Goal: Task Accomplishment & Management: Manage account settings

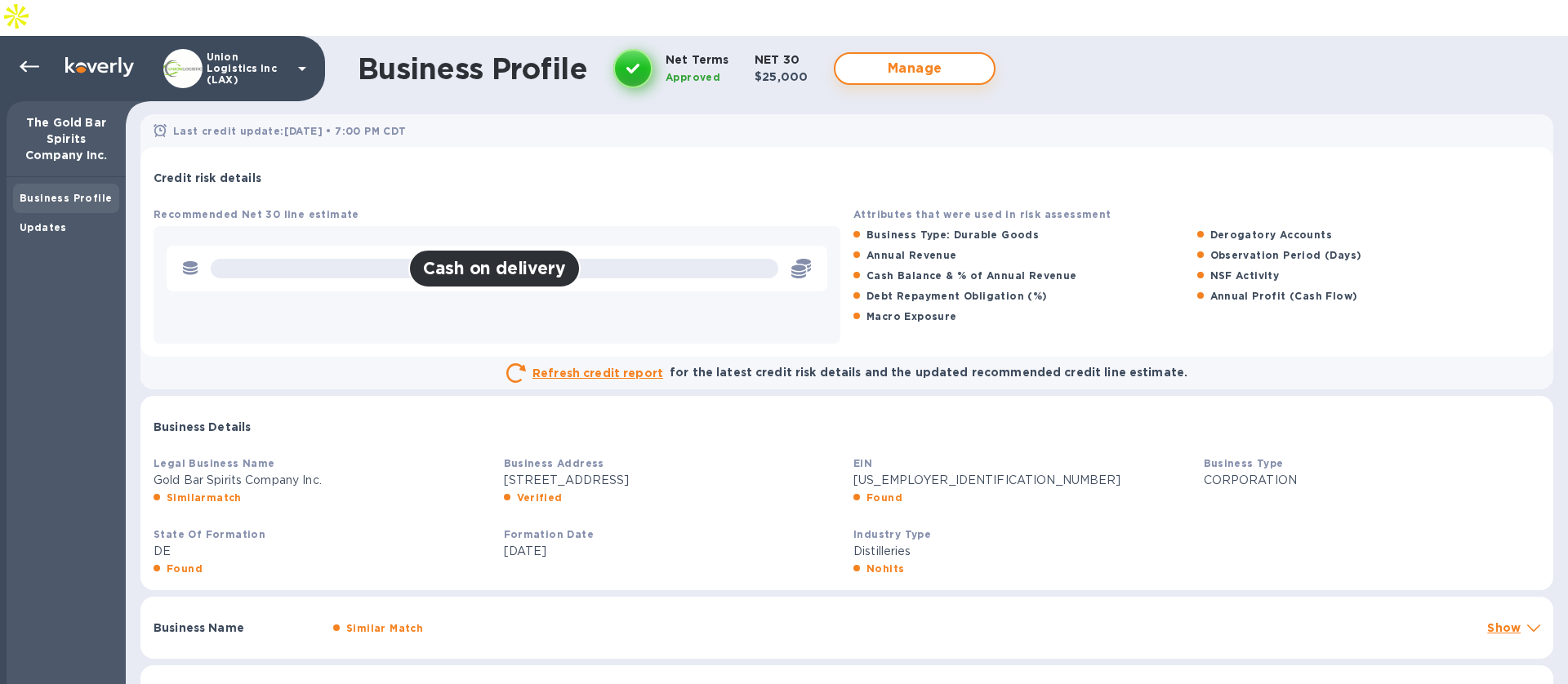
click at [860, 59] on span "Manage" at bounding box center [915, 69] width 132 height 19
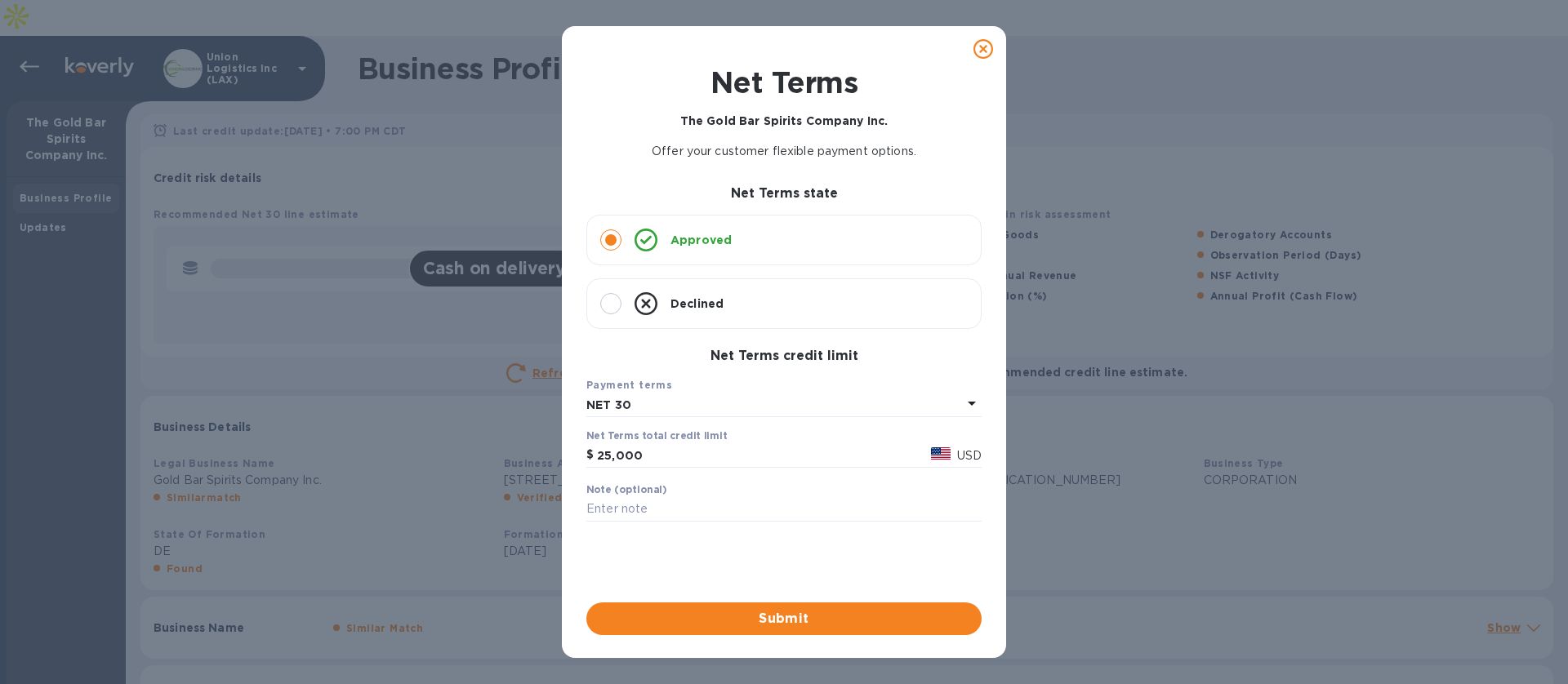
click at [974, 54] on icon at bounding box center [983, 49] width 19 height 19
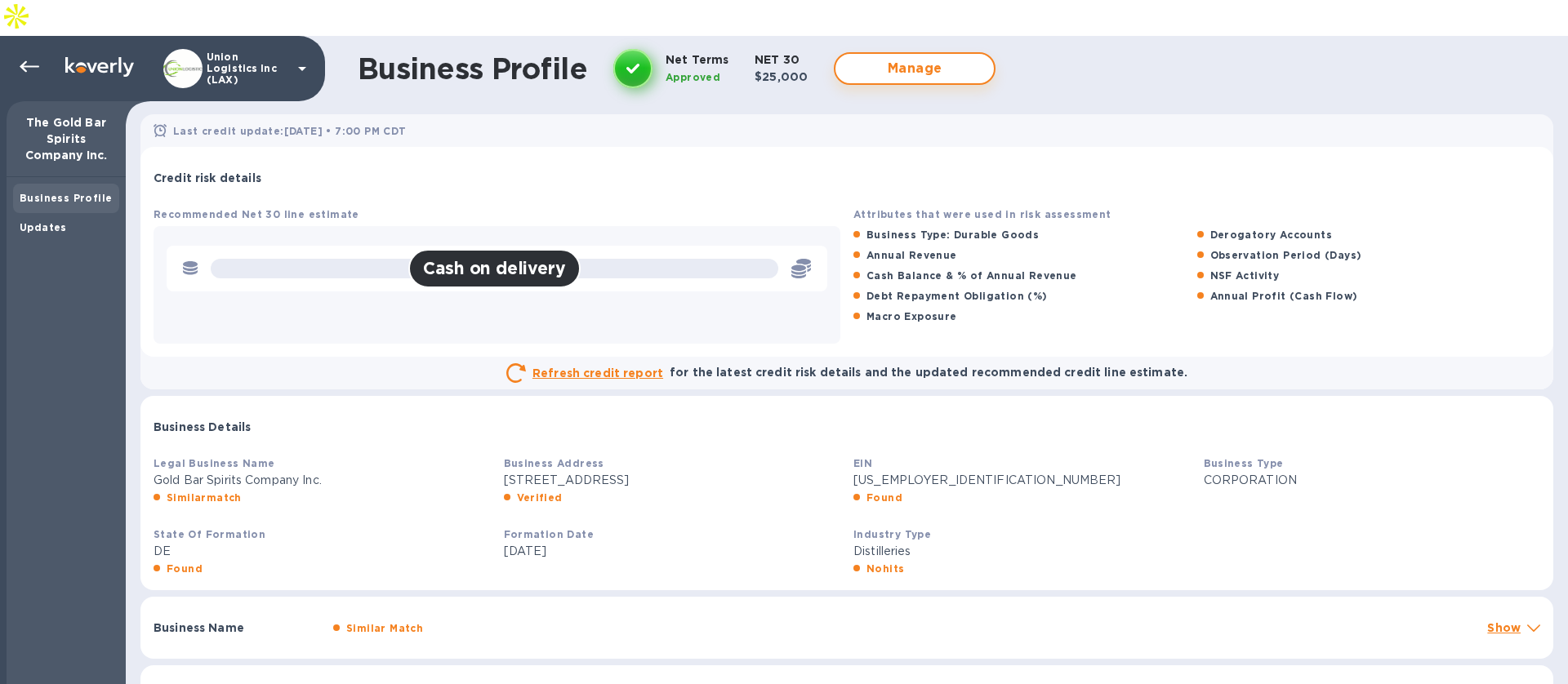
click at [889, 59] on span "Manage" at bounding box center [915, 69] width 132 height 19
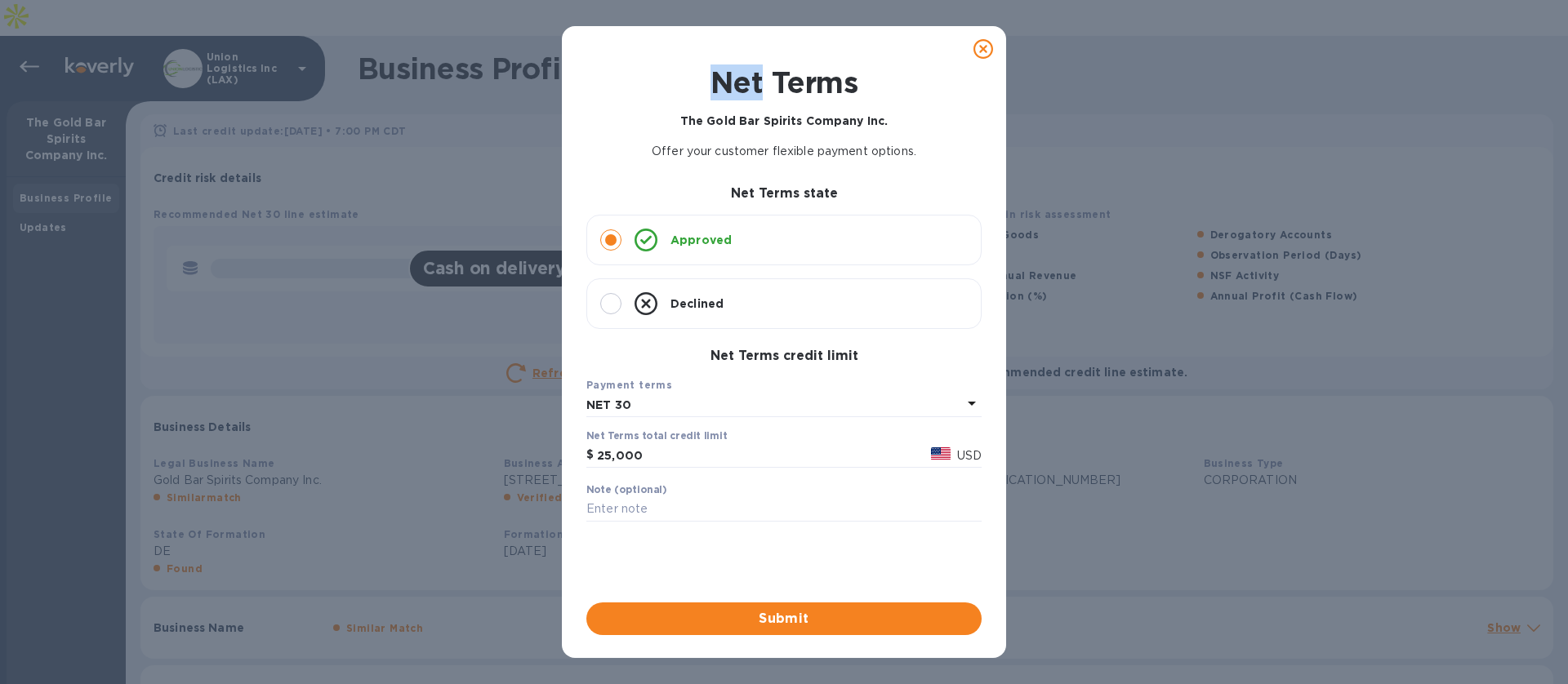
click at [989, 45] on icon at bounding box center [983, 49] width 19 height 19
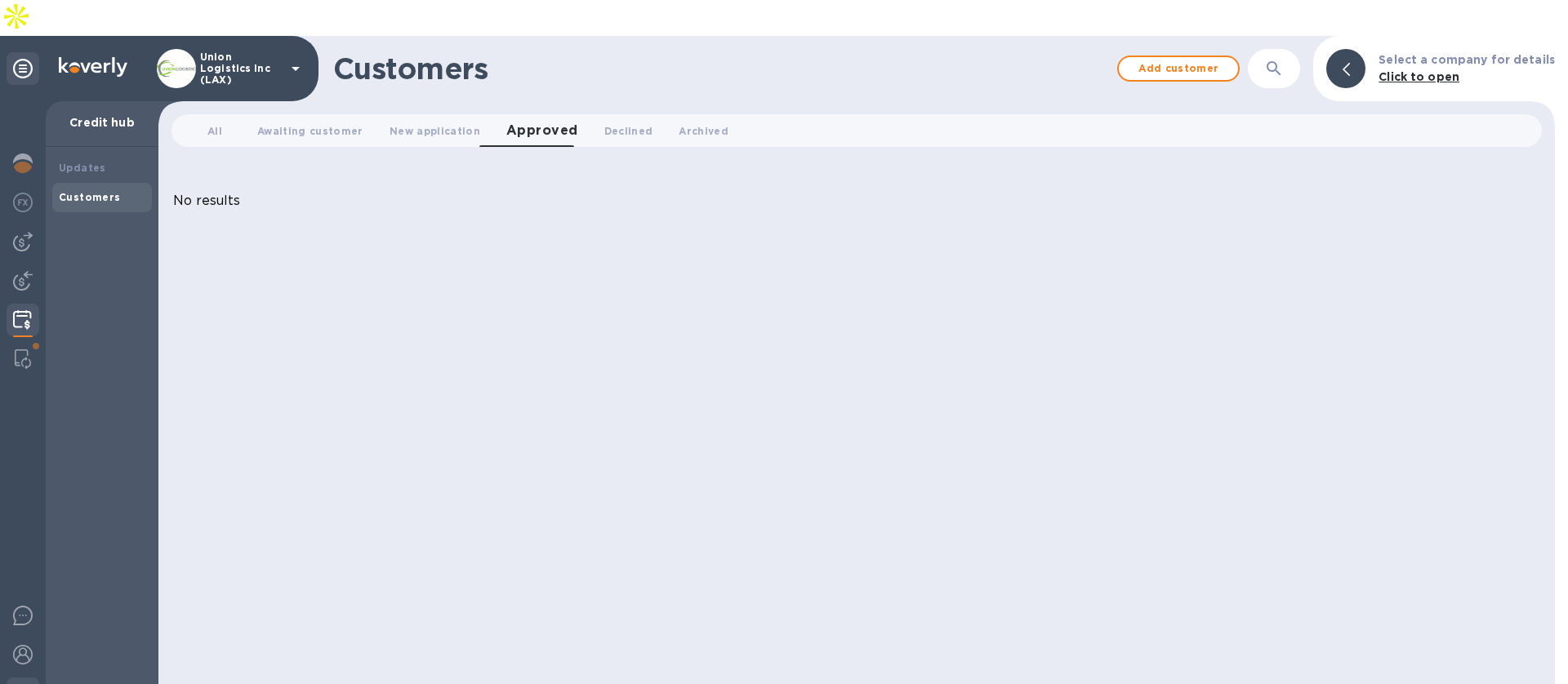
click at [27, 678] on div at bounding box center [22, 695] width 33 height 36
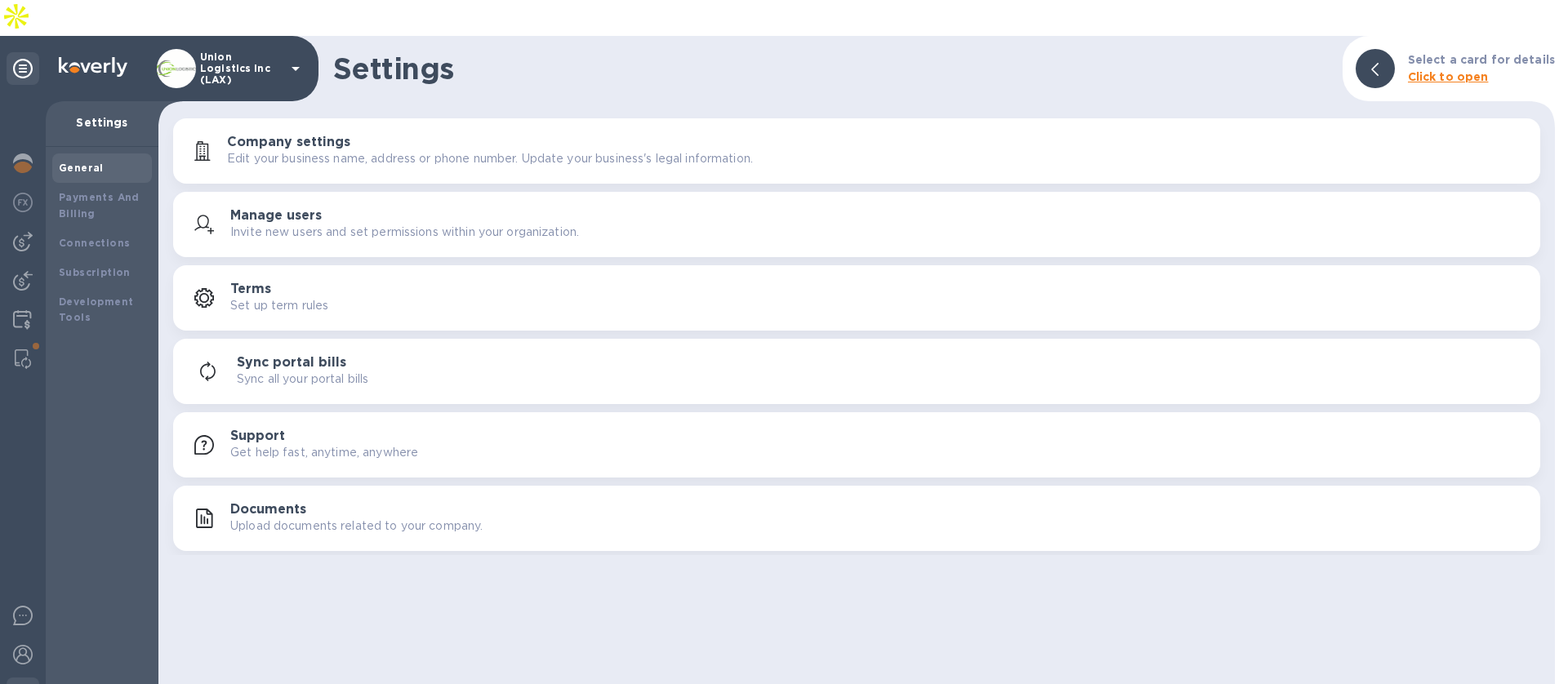
click at [259, 518] on p "Upload documents related to your company." at bounding box center [357, 526] width 253 height 17
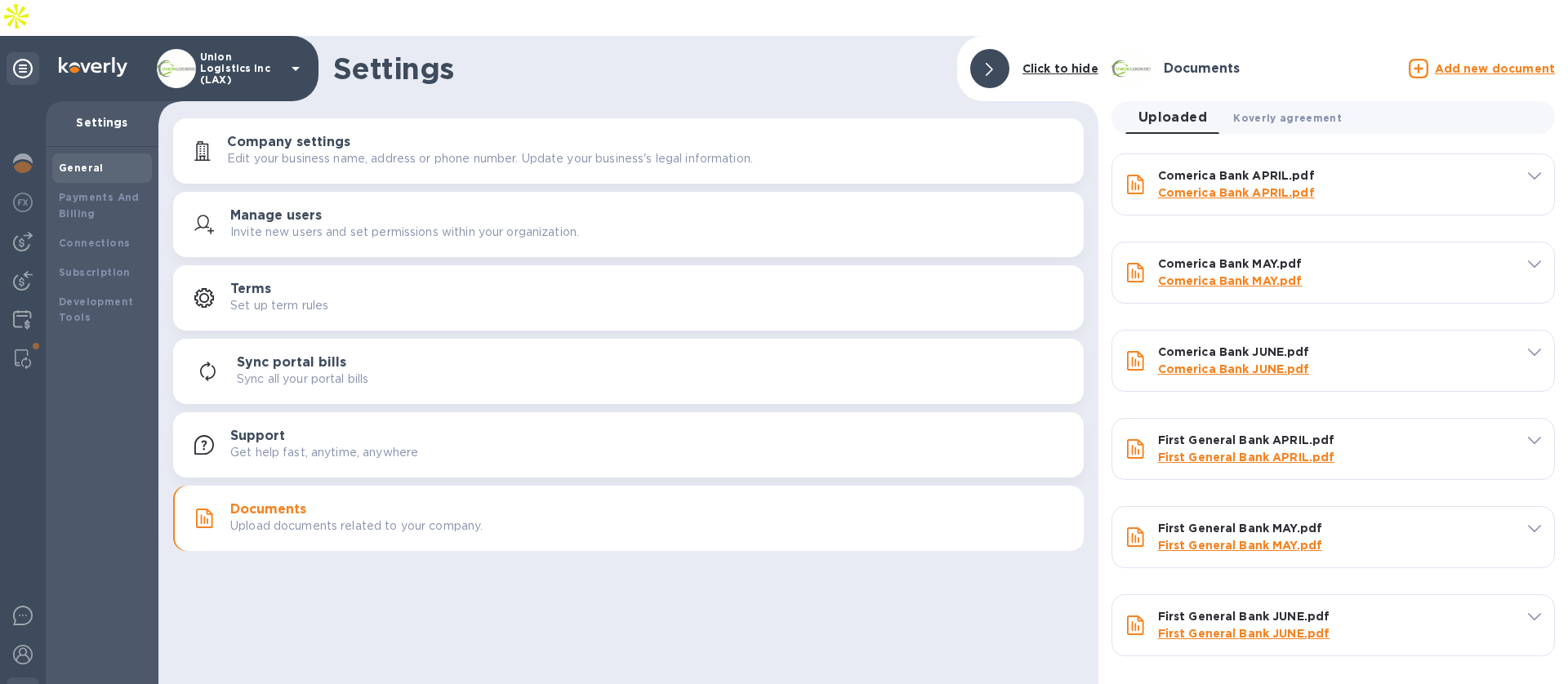
click at [1278, 109] on span "Koverly agreement 0" at bounding box center [1287, 117] width 108 height 17
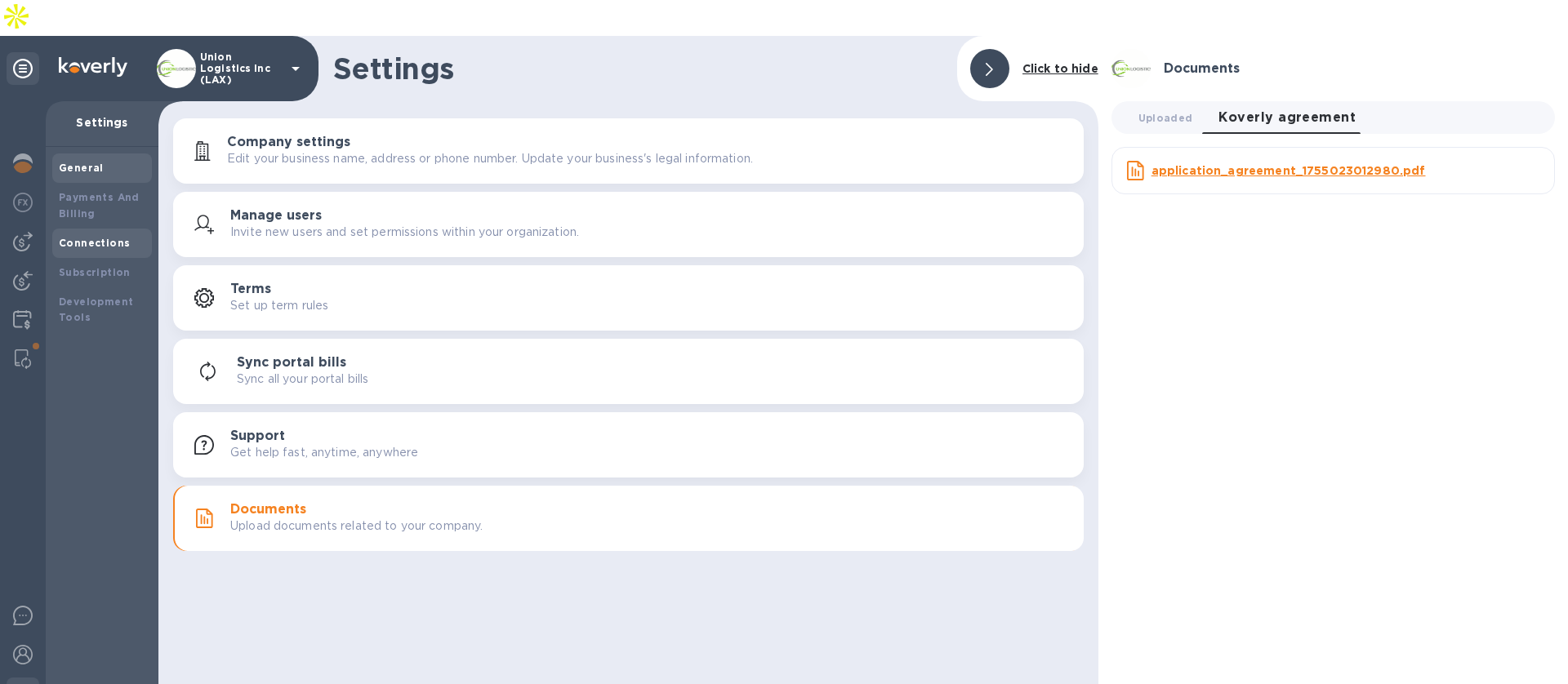
click at [107, 237] on b "Connections" at bounding box center [94, 243] width 71 height 12
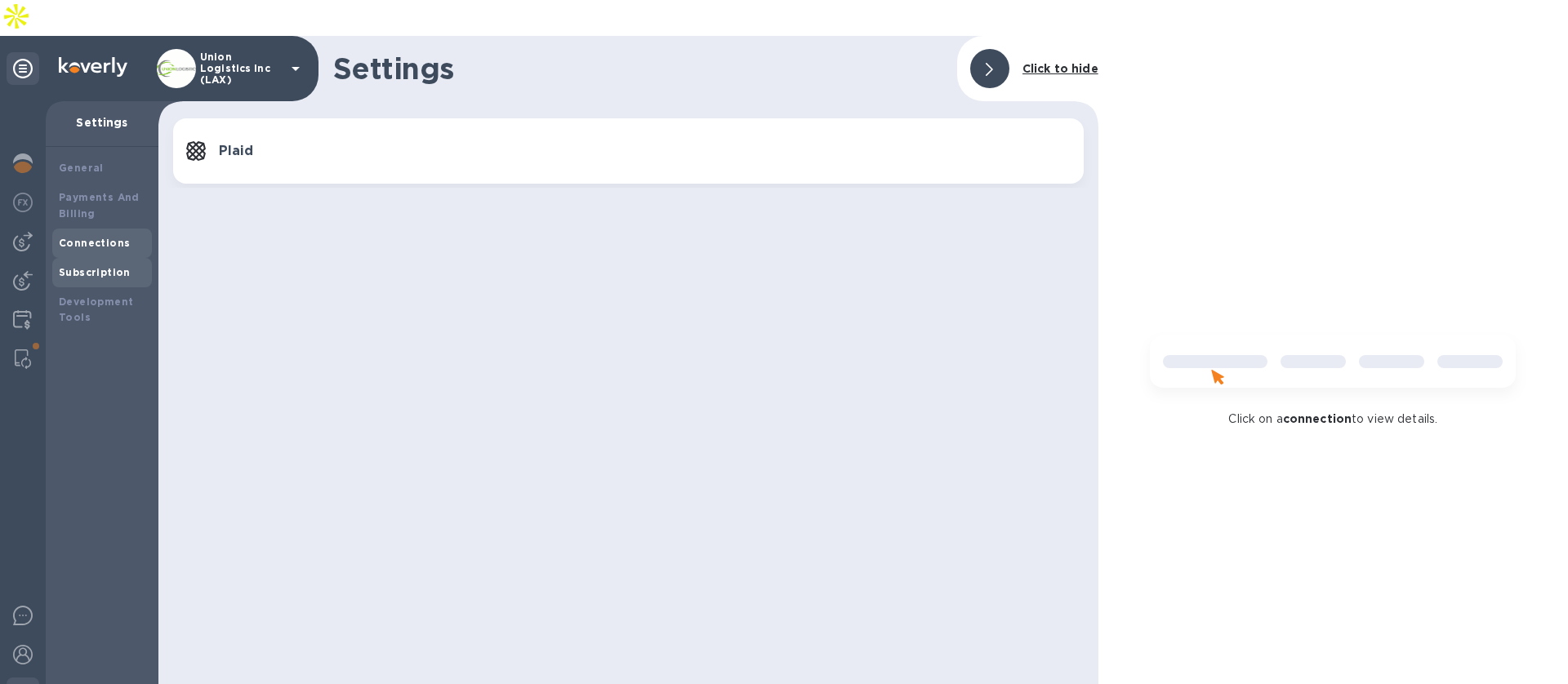
click at [96, 258] on div "Subscription" at bounding box center [101, 272] width 99 height 29
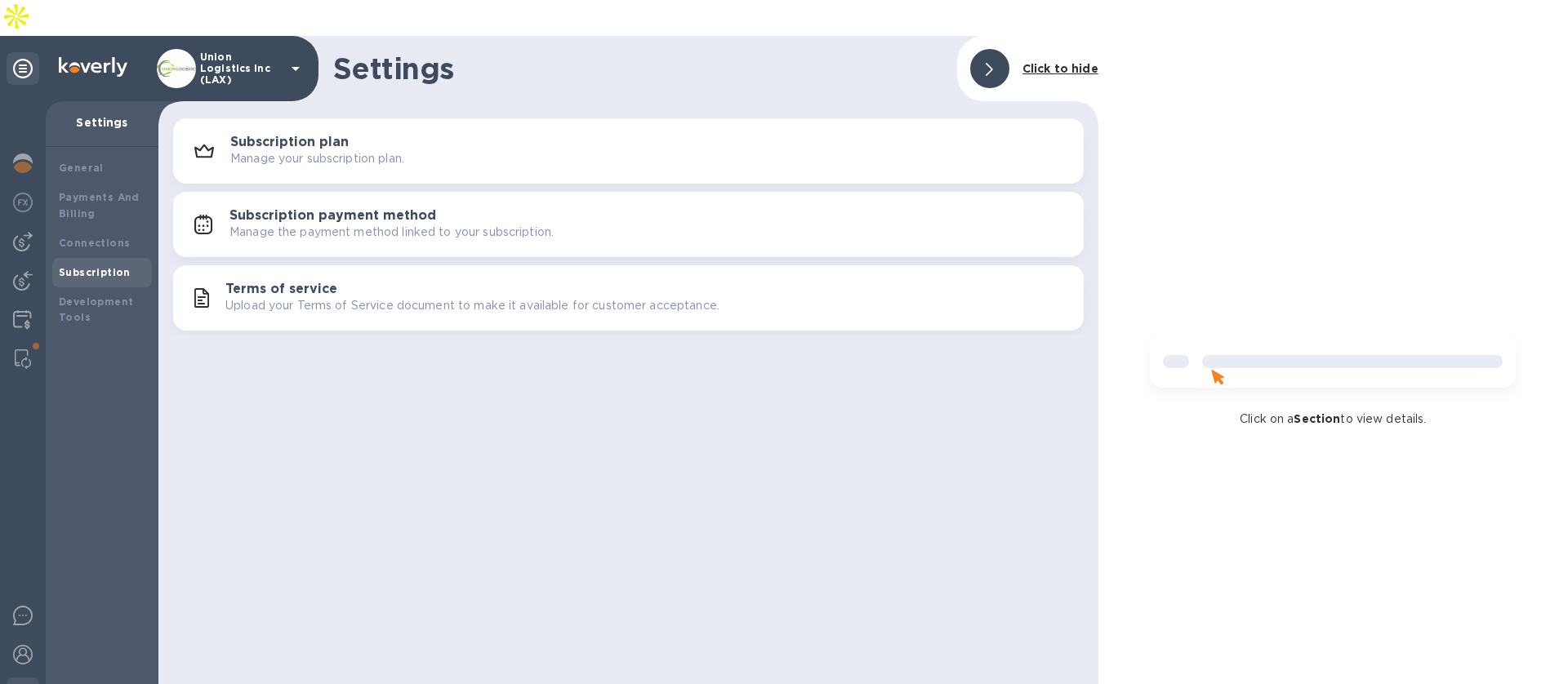
click at [304, 298] on p "Upload your Terms of Service document to make it available for customer accepta…" at bounding box center [472, 305] width 494 height 17
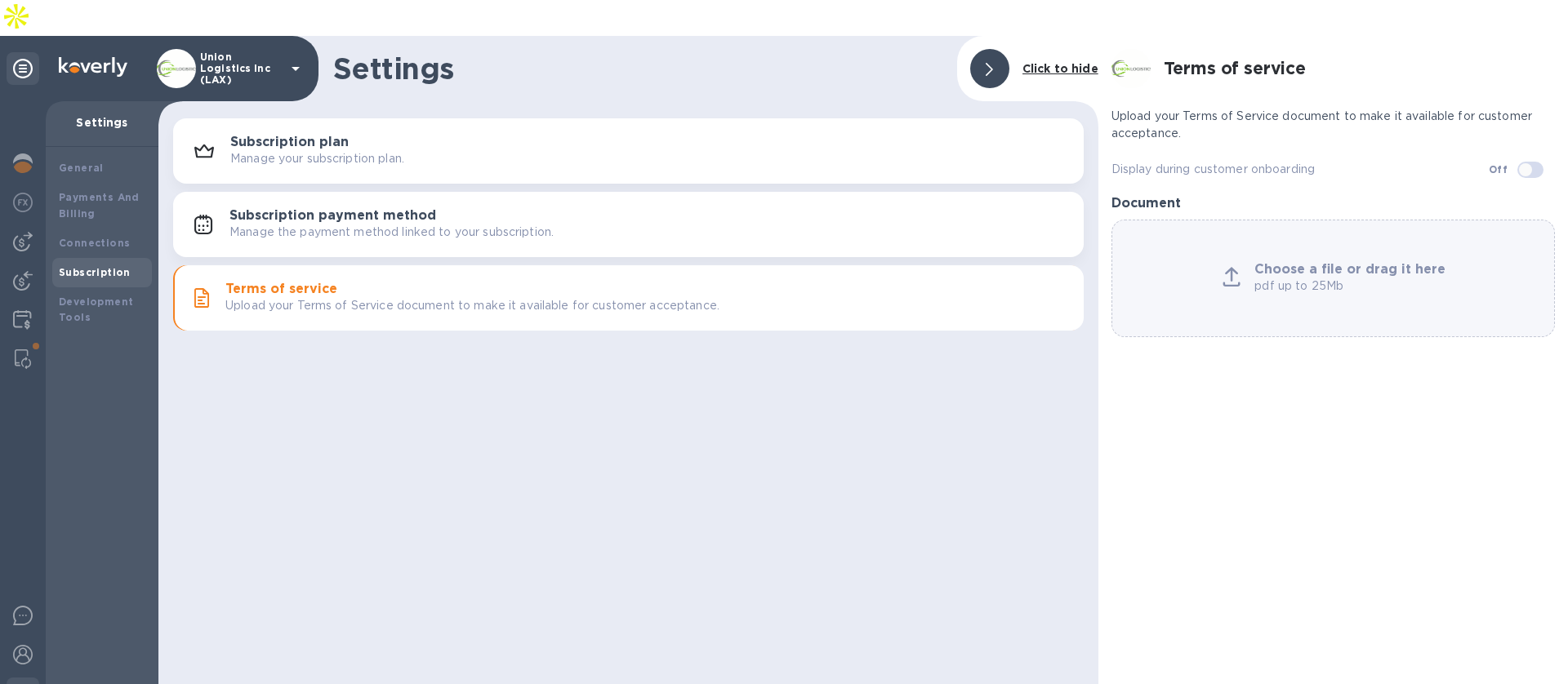
click at [269, 151] on p "Manage your subscription plan." at bounding box center [318, 158] width 174 height 17
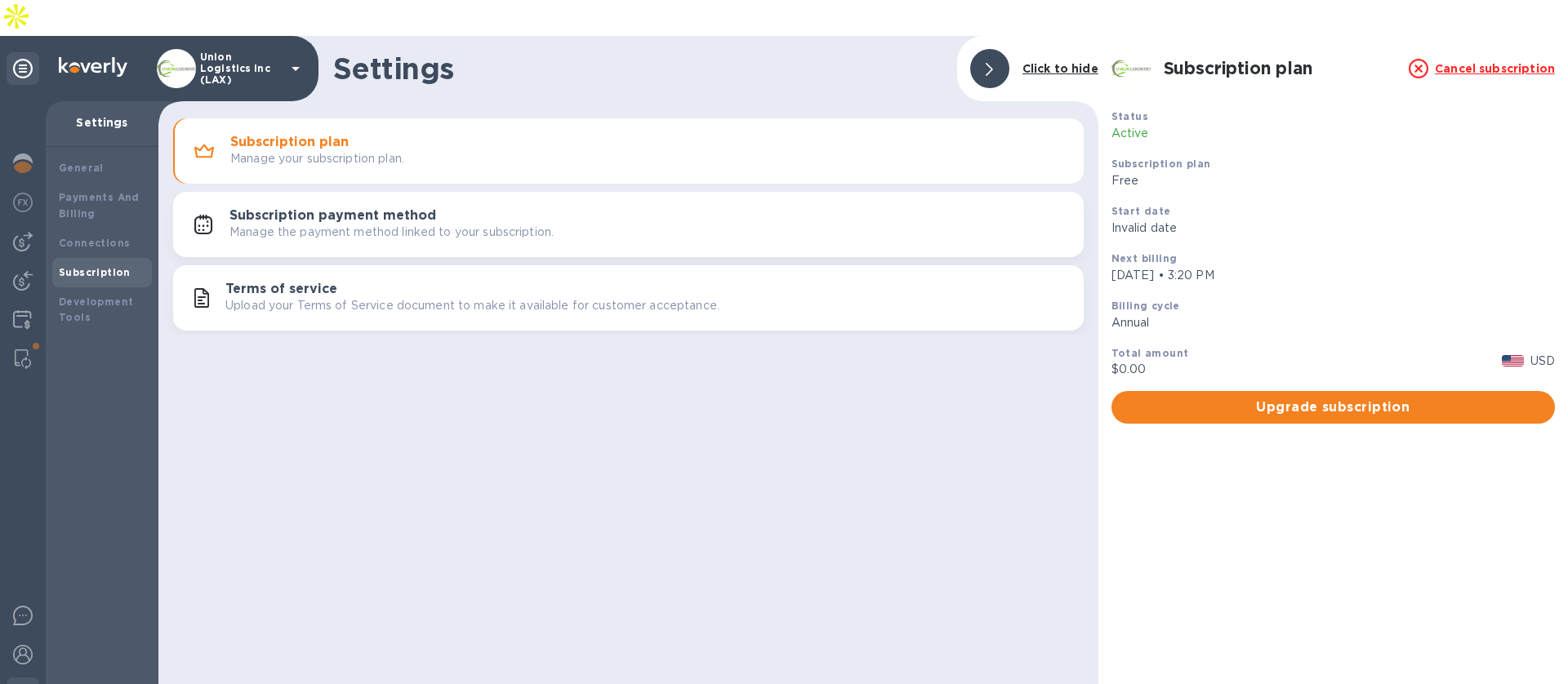
click at [277, 298] on p "Upload your Terms of Service document to make it available for customer accepta…" at bounding box center [472, 305] width 494 height 17
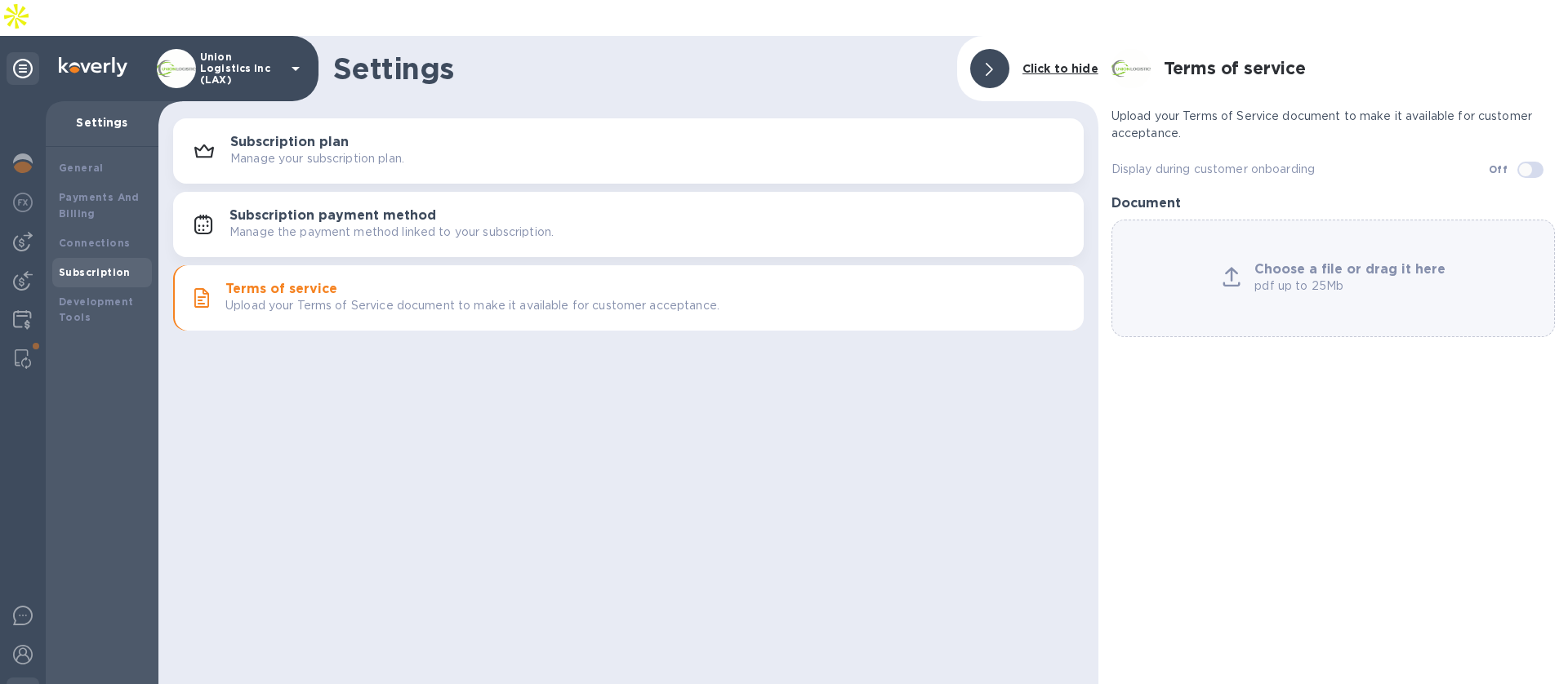
click at [291, 209] on button "Subscription payment method Manage the payment method linked to your subscripti…" at bounding box center [629, 224] width 910 height 65
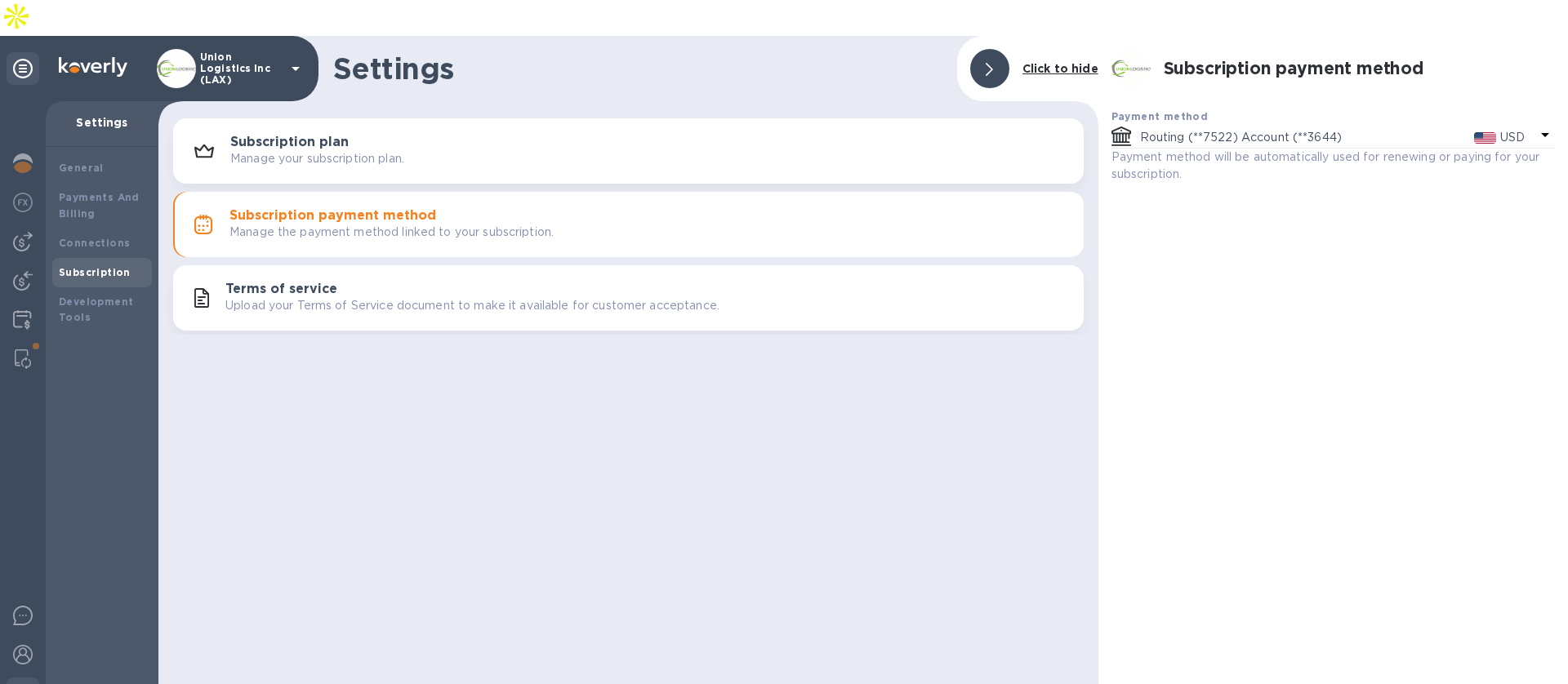
click at [298, 135] on h3 "Subscription plan" at bounding box center [290, 143] width 119 height 16
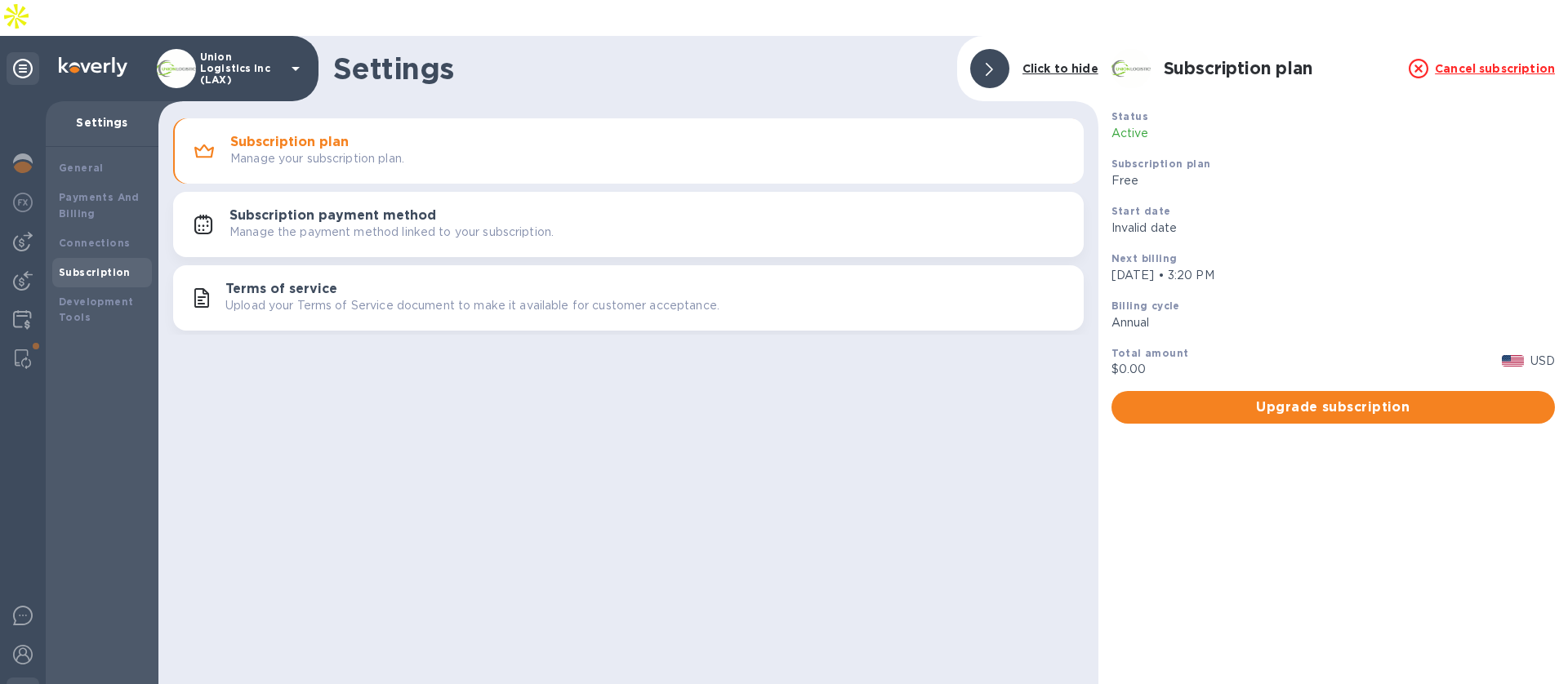
click at [280, 282] on h3 "Terms of service" at bounding box center [281, 290] width 112 height 16
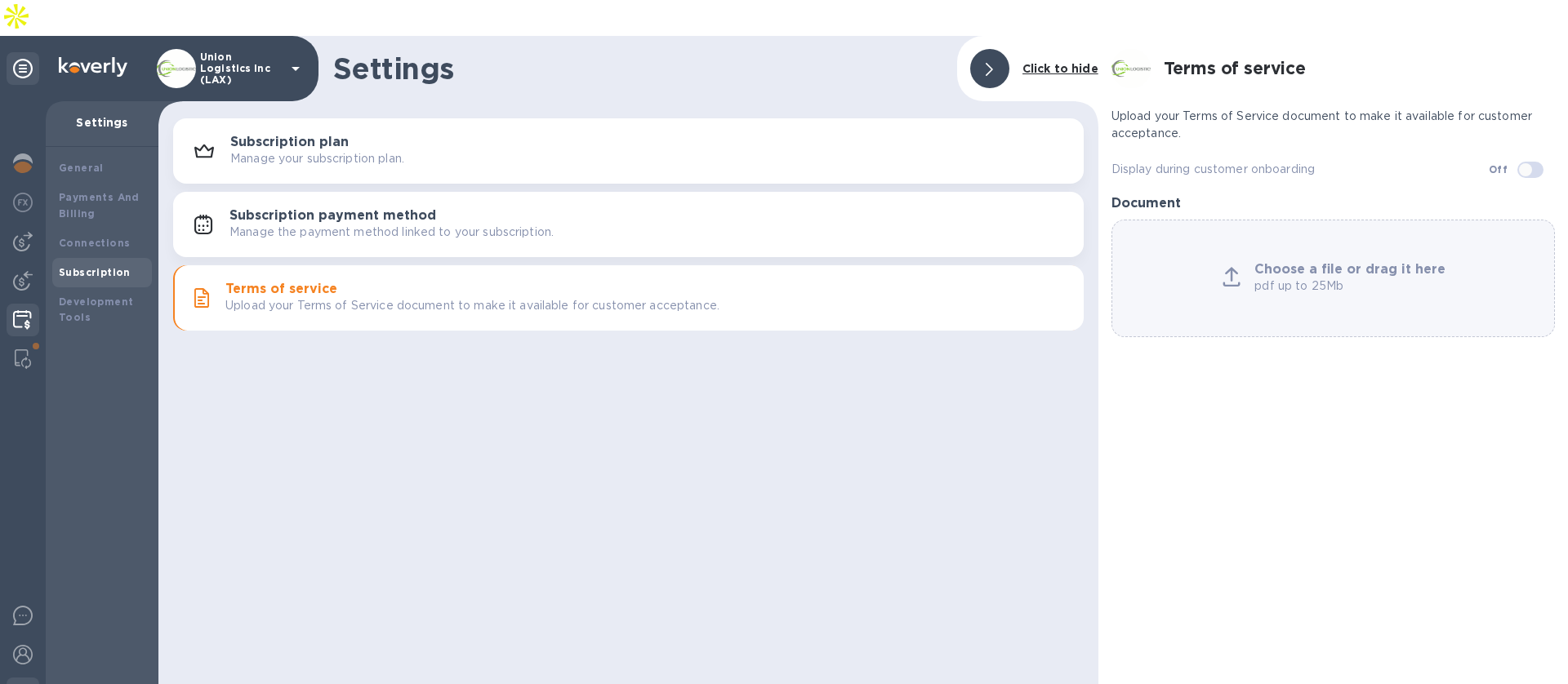
click at [20, 311] on img at bounding box center [22, 320] width 18 height 19
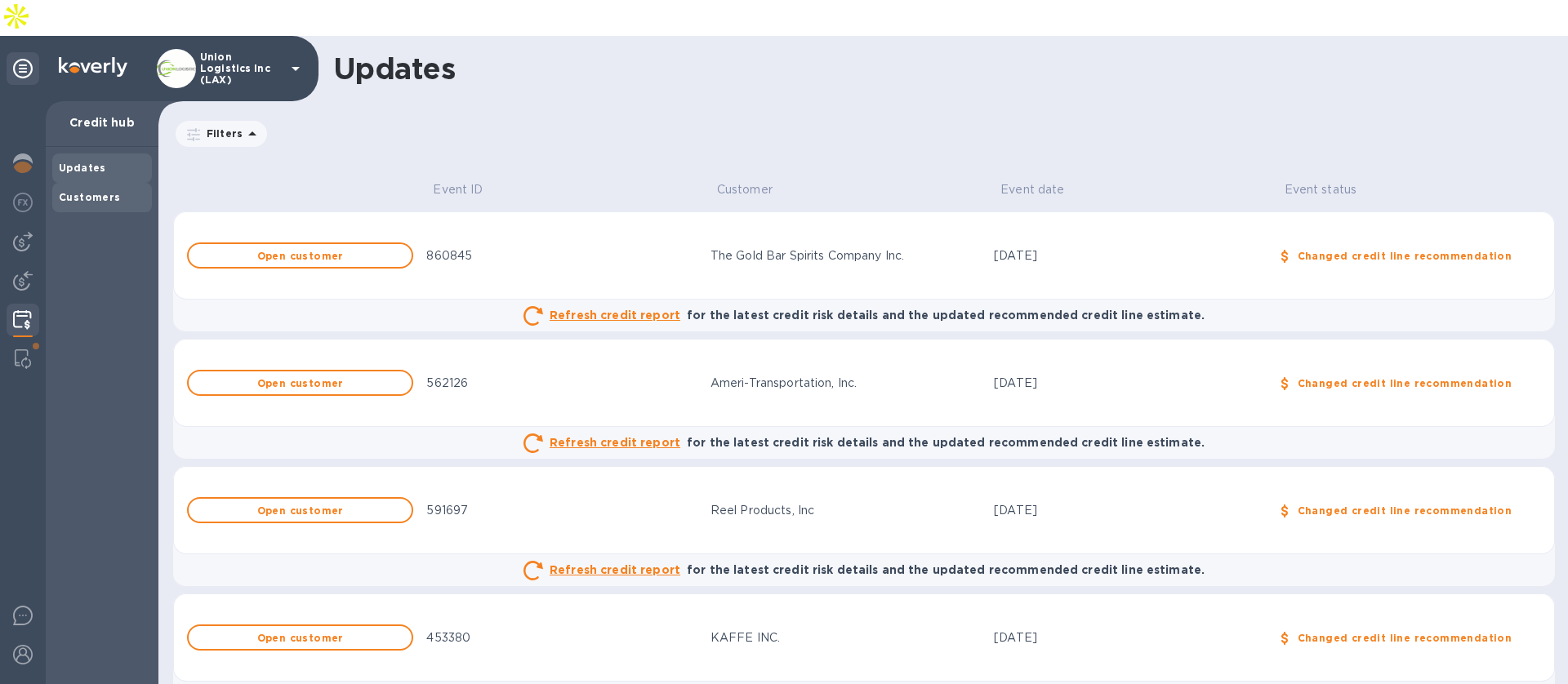
click at [95, 191] on b "Customers" at bounding box center [90, 197] width 63 height 12
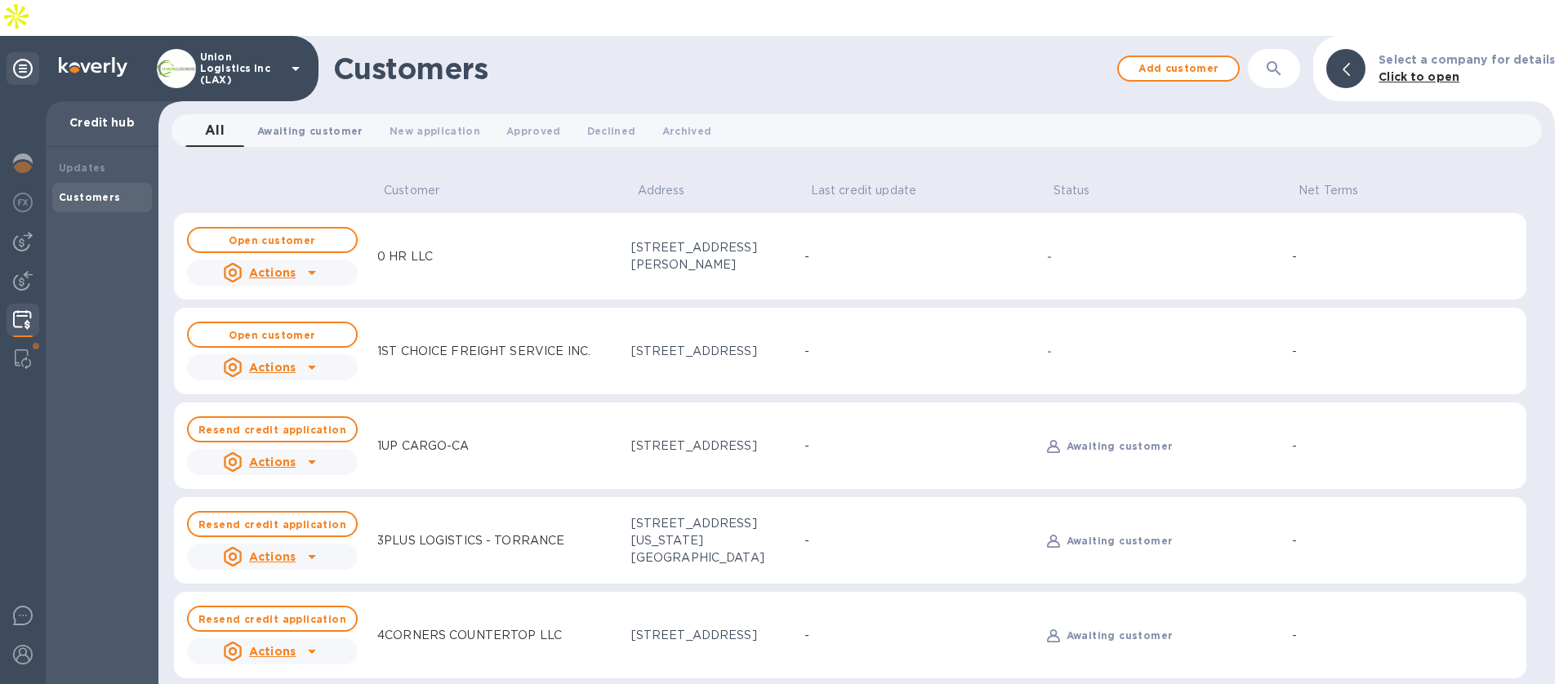
click at [290, 122] on span "Awaiting customer 0" at bounding box center [310, 130] width 107 height 17
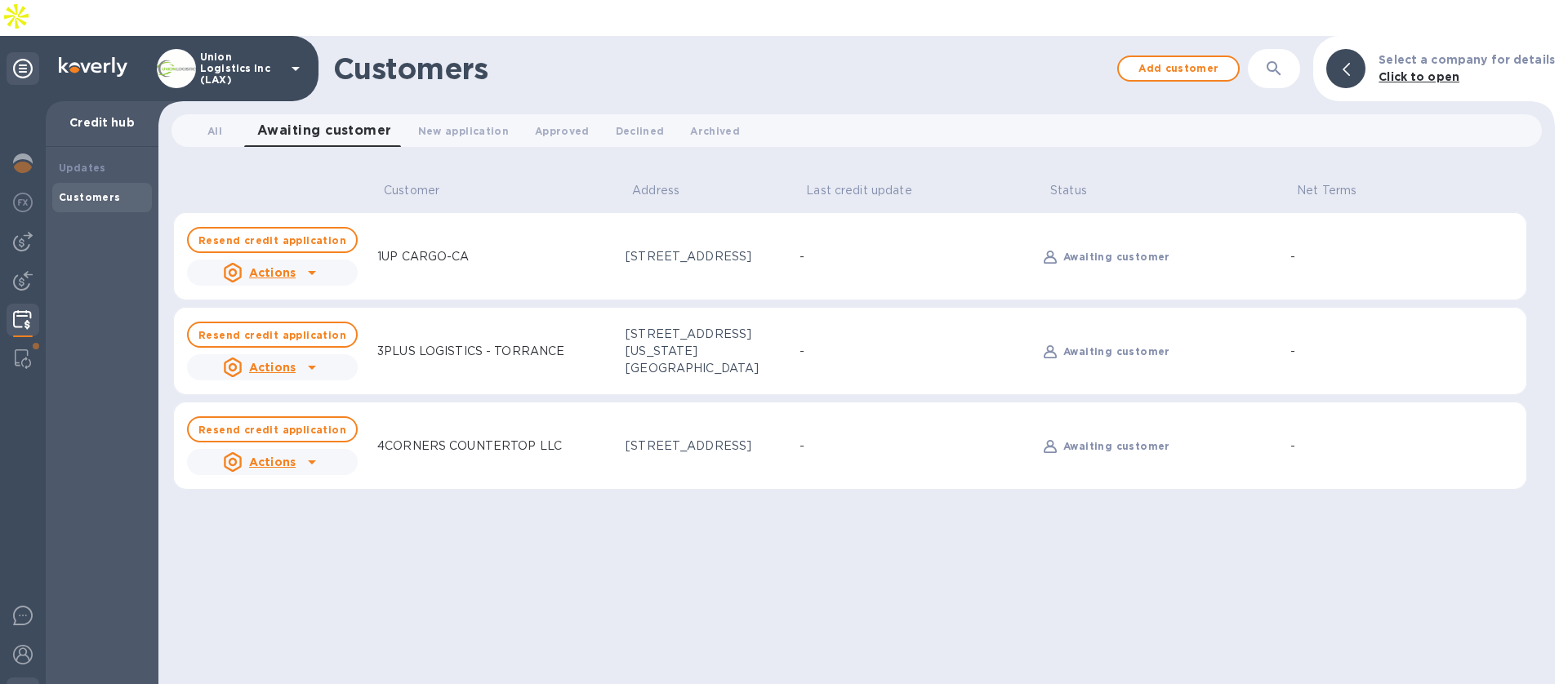
click at [19, 683] on img at bounding box center [23, 694] width 19 height 19
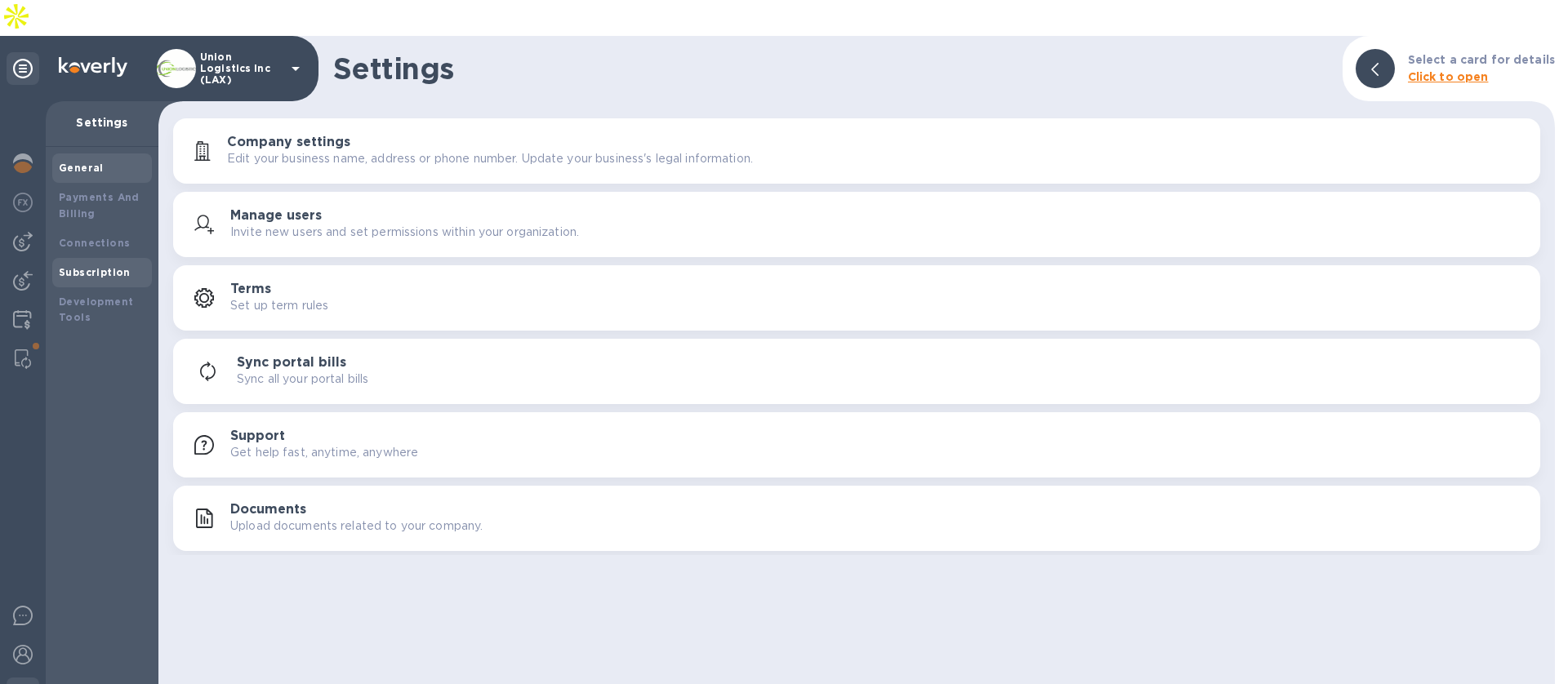
click at [78, 266] on b "Subscription" at bounding box center [95, 272] width 72 height 12
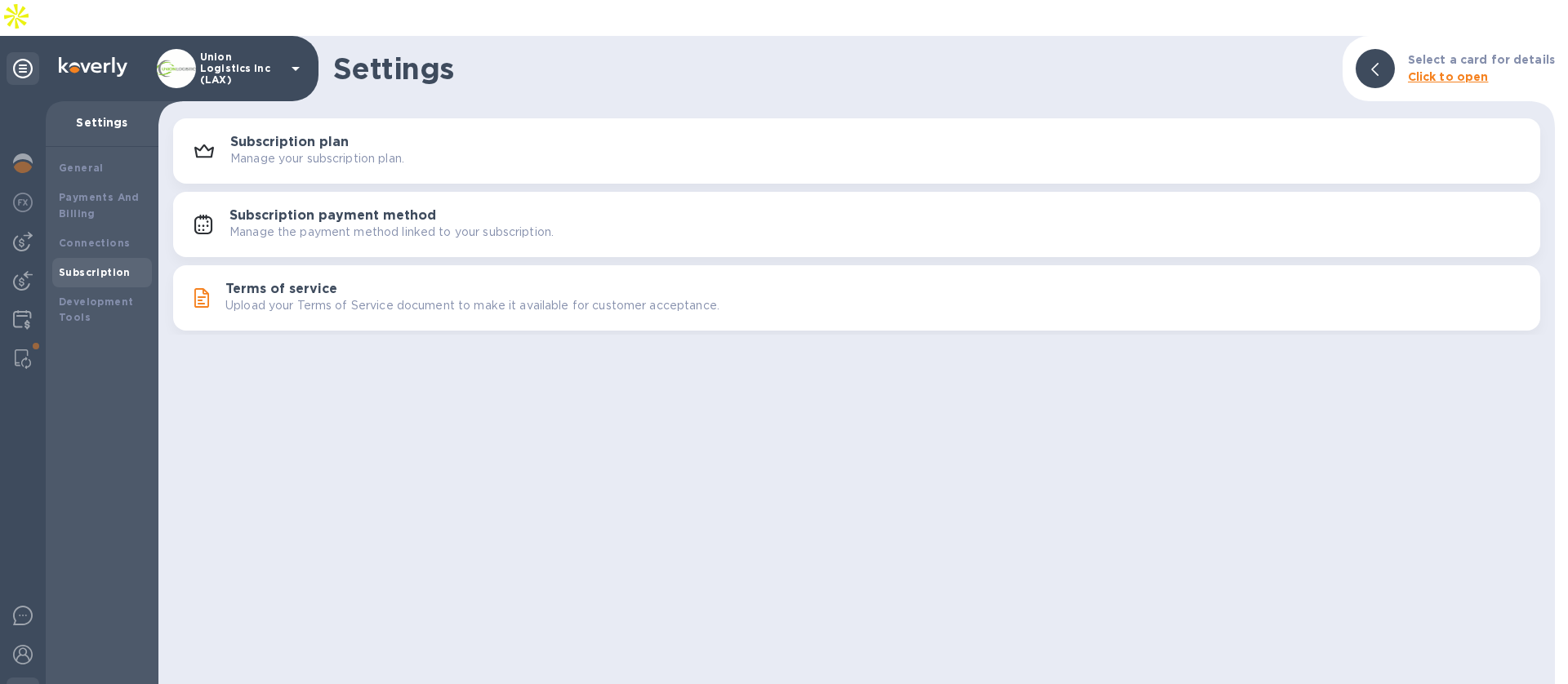
click at [263, 282] on h3 "Terms of service" at bounding box center [281, 290] width 112 height 16
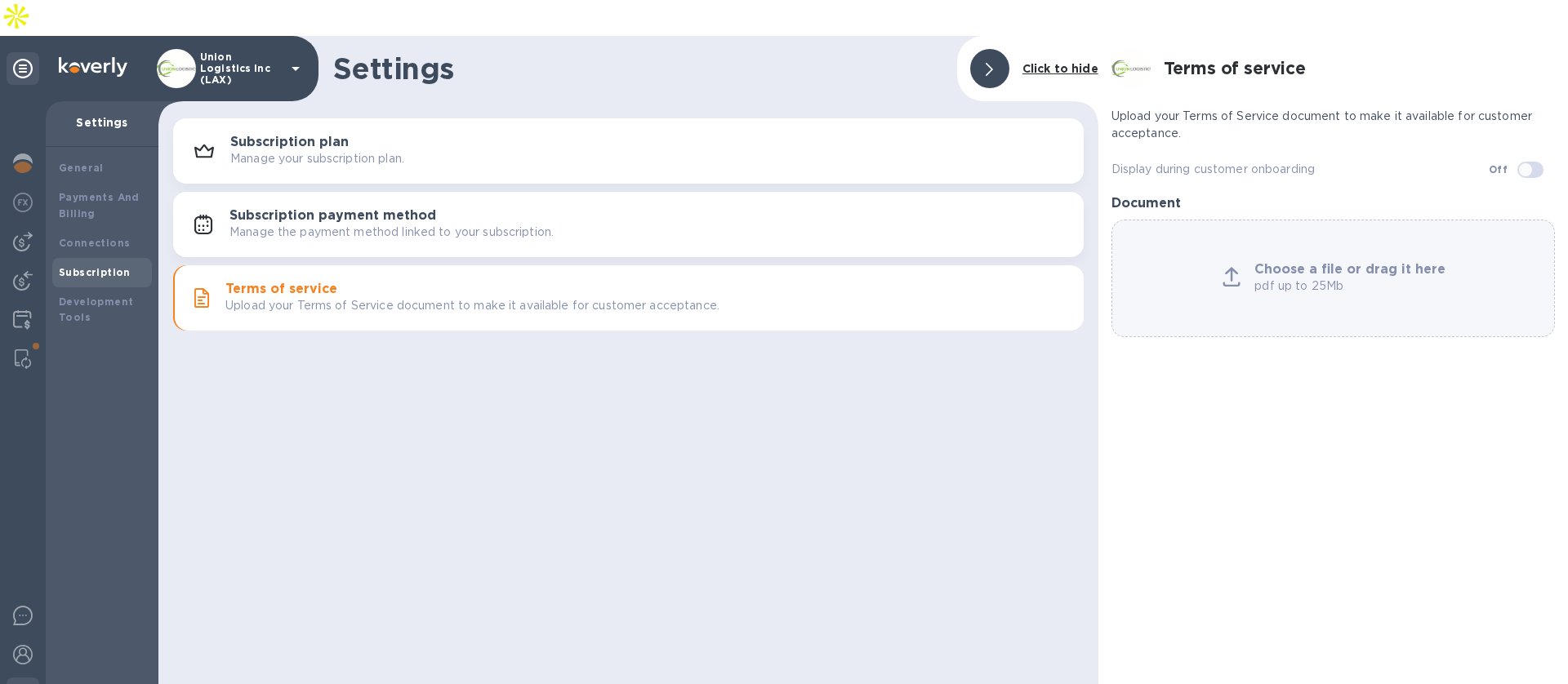
click at [274, 209] on h3 "Subscription payment method" at bounding box center [333, 217] width 207 height 16
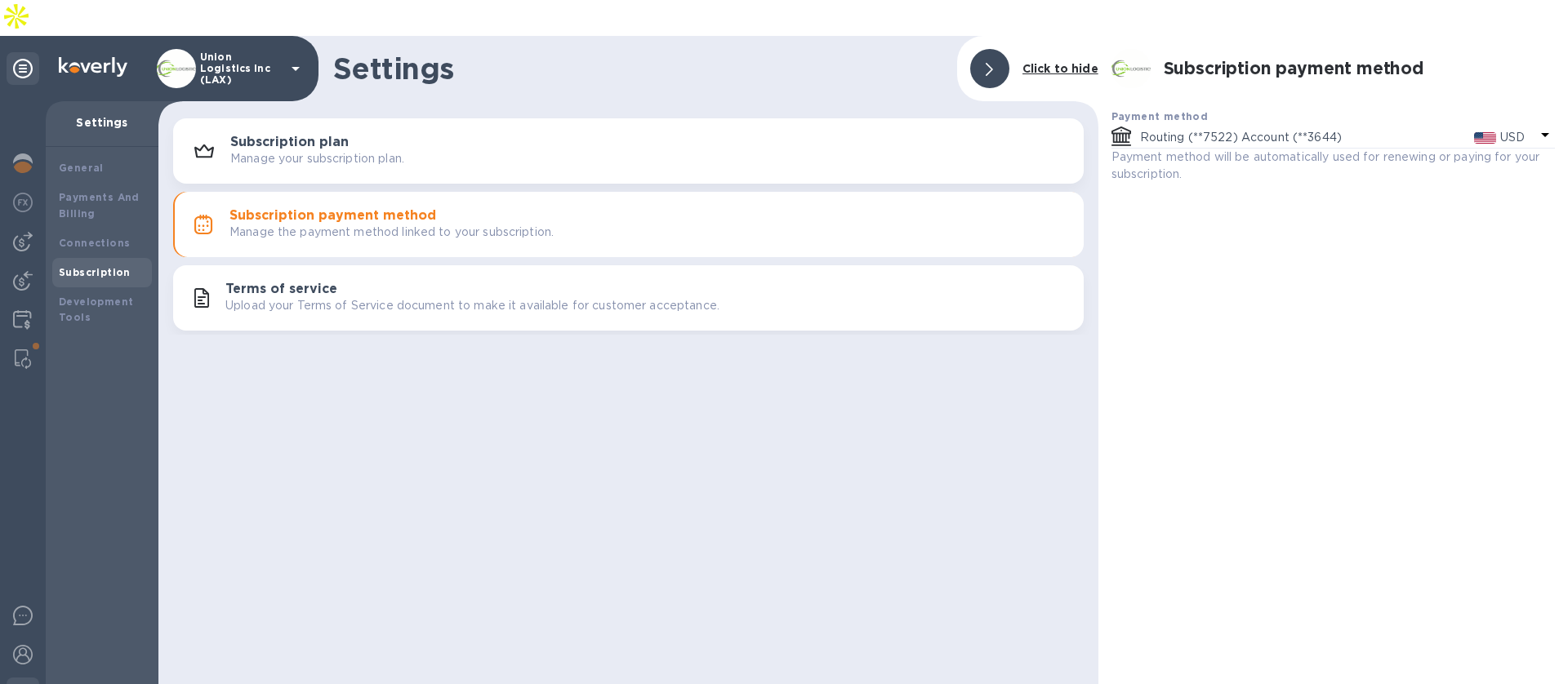
click at [276, 143] on button "Subscription plan Manage your subscription plan." at bounding box center [629, 151] width 910 height 65
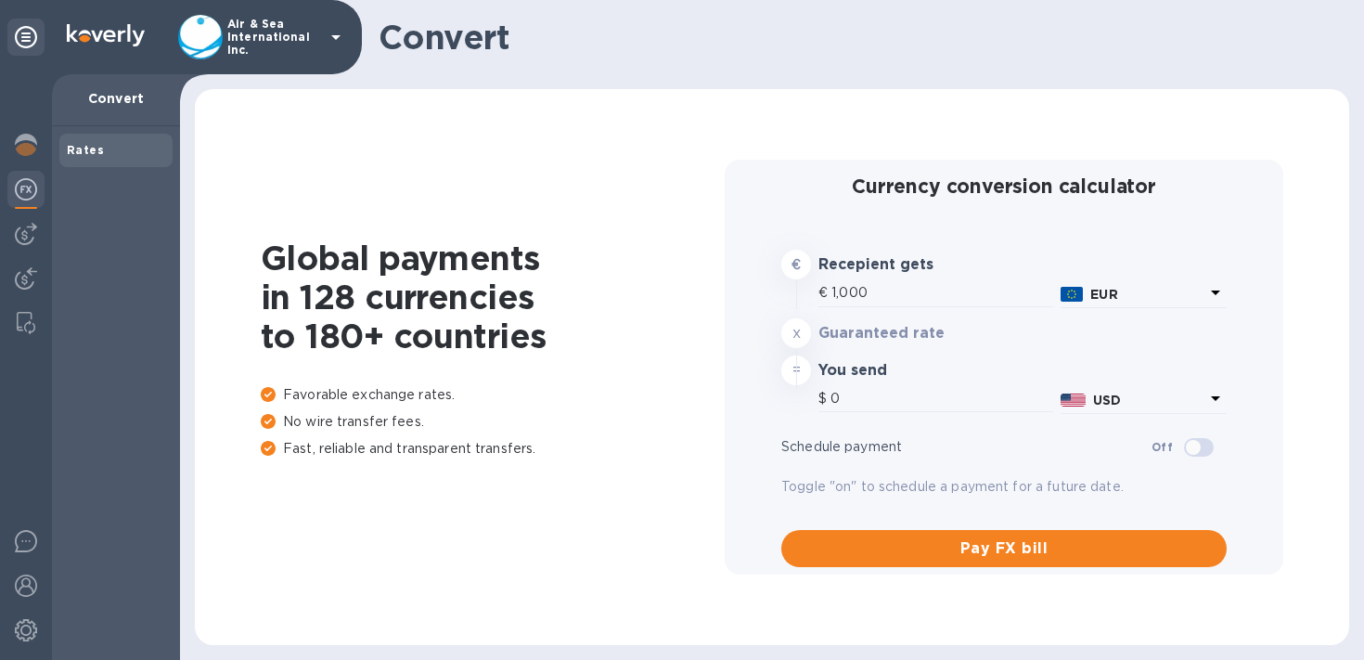
click at [322, 45] on div "Air & Sea International Inc." at bounding box center [262, 37] width 169 height 45
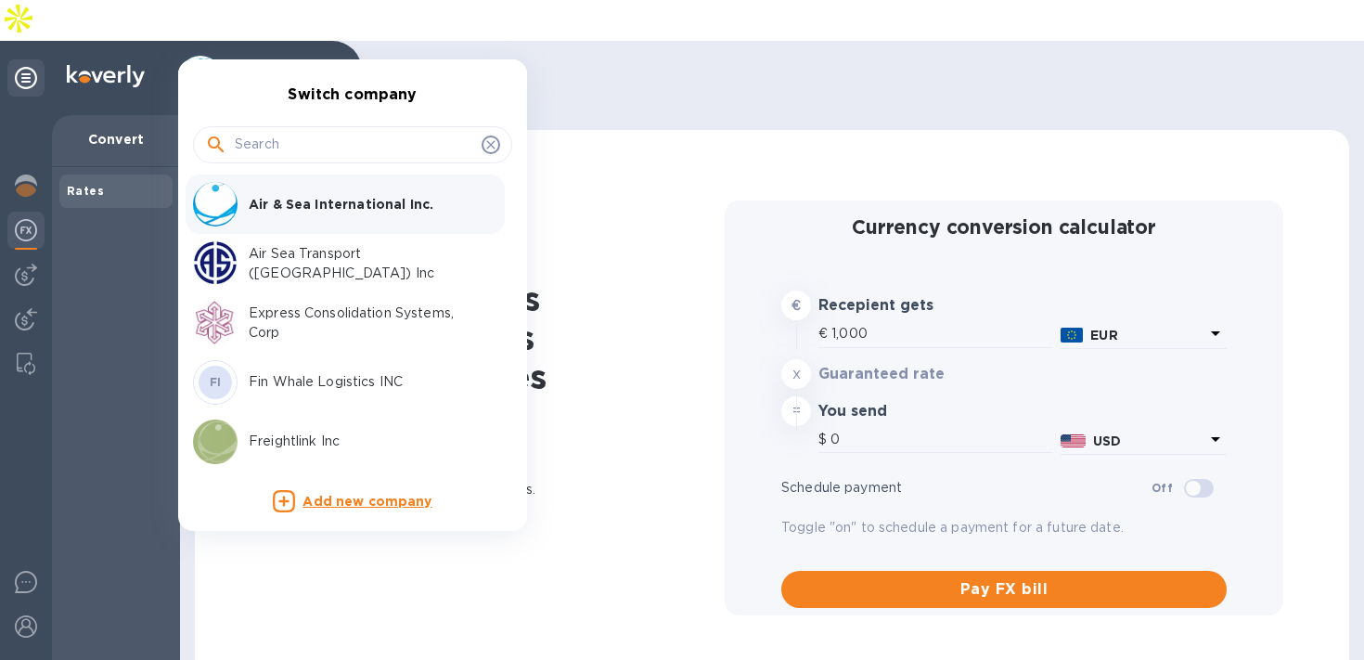
type input "1,167.21"
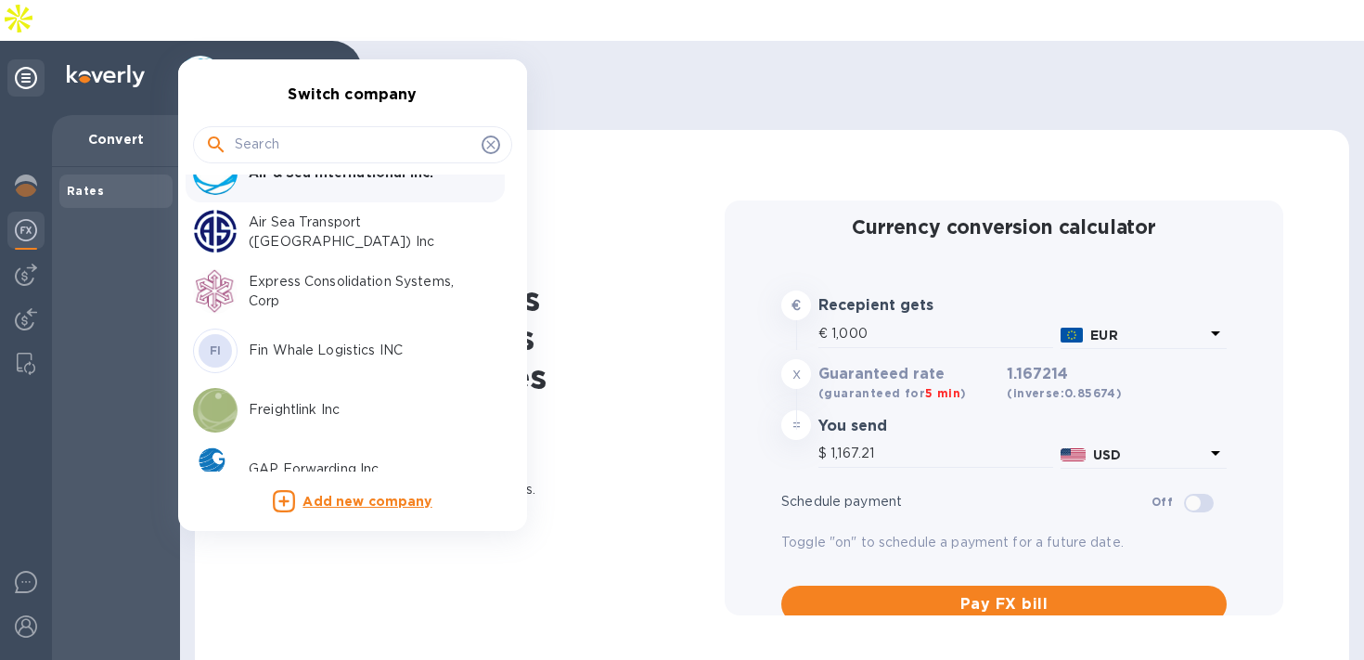
scroll to position [66, 0]
